Goal: Task Accomplishment & Management: Manage account settings

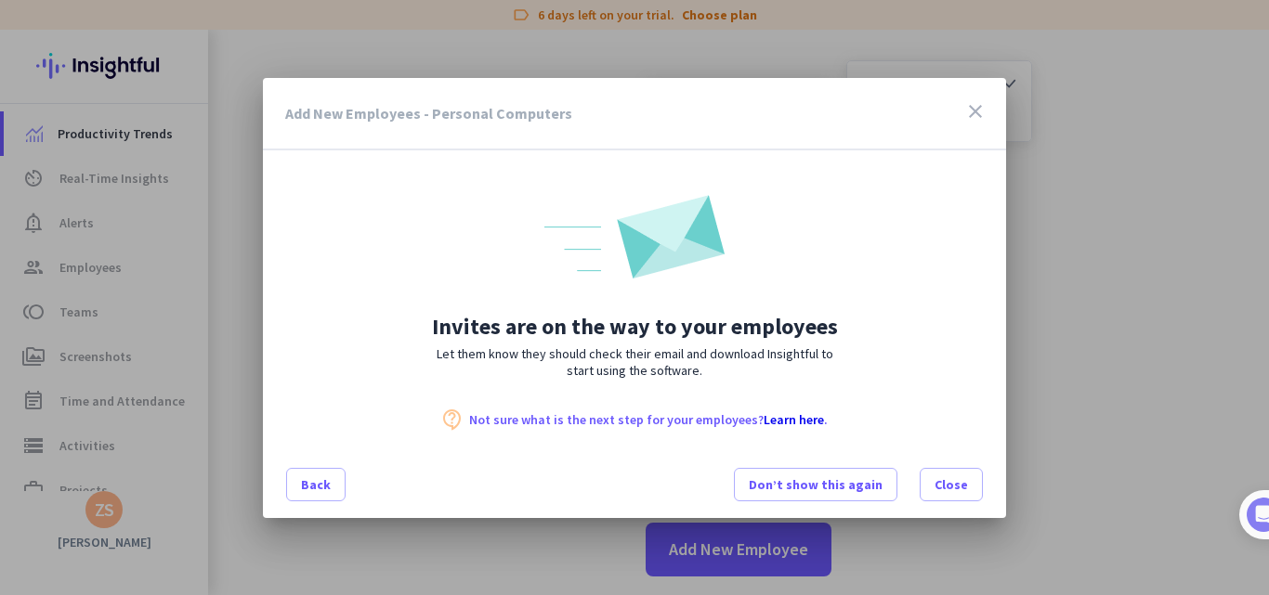
scroll to position [292, 0]
click at [981, 110] on icon "close" at bounding box center [975, 111] width 22 height 22
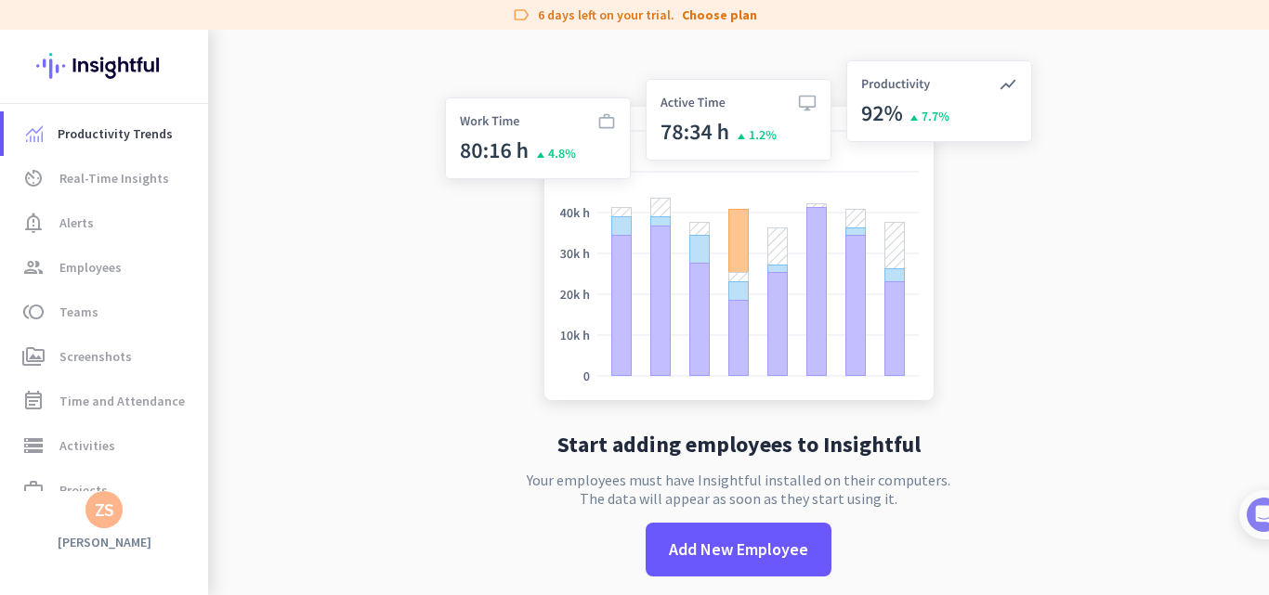
click at [687, 101] on img at bounding box center [738, 234] width 615 height 370
click at [544, 161] on img at bounding box center [738, 234] width 615 height 370
click at [973, 95] on img at bounding box center [738, 234] width 615 height 370
